Goal: Find specific page/section: Find specific page/section

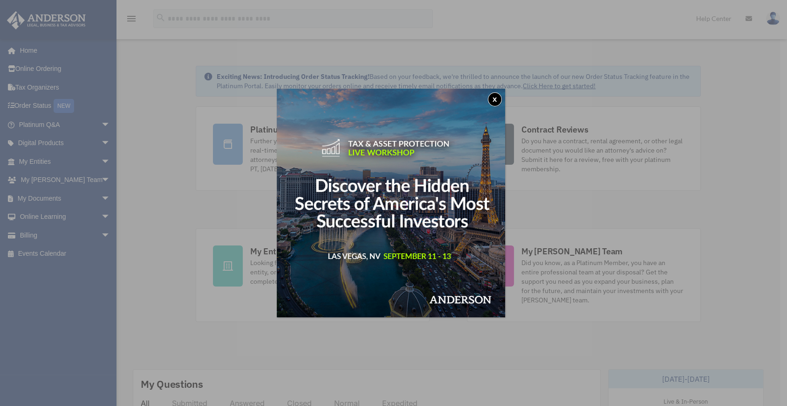
click at [500, 94] on button "x" at bounding box center [495, 99] width 14 height 14
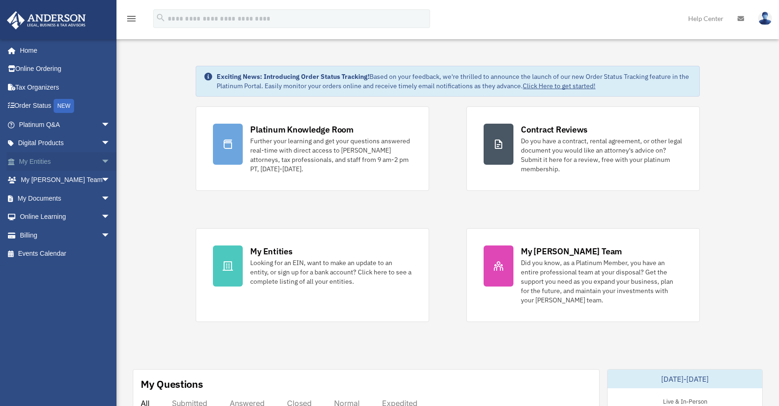
click at [101, 160] on span "arrow_drop_down" at bounding box center [110, 161] width 19 height 19
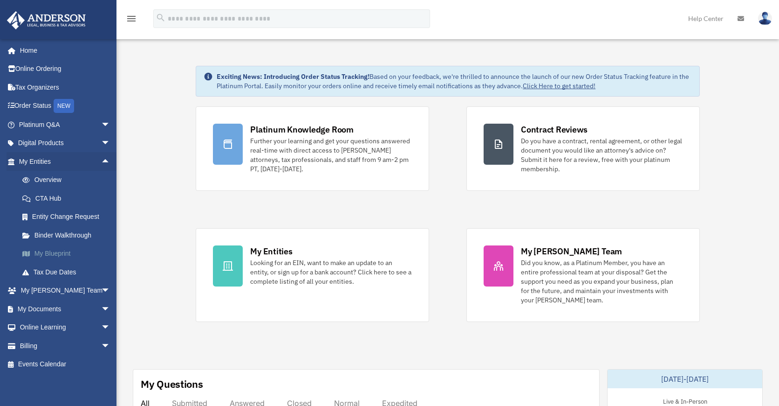
click at [63, 253] on link "My Blueprint" at bounding box center [68, 253] width 111 height 19
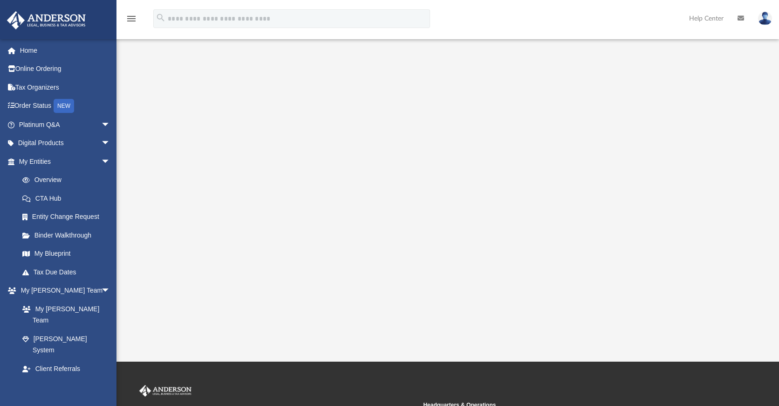
scroll to position [52, 0]
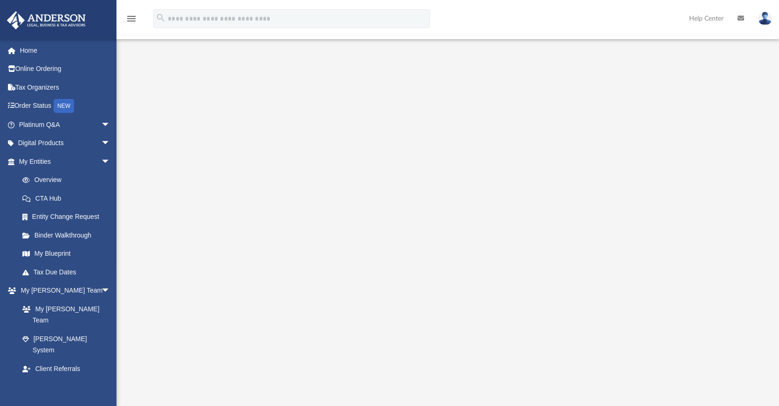
click at [626, 18] on div "menu search Site Menu add [EMAIL_ADDRESS][DOMAIN_NAME] My Profile Reset Passwor…" at bounding box center [389, 23] width 765 height 32
click at [747, 112] on div at bounding box center [448, 195] width 663 height 373
